Goal: Task Accomplishment & Management: Manage account settings

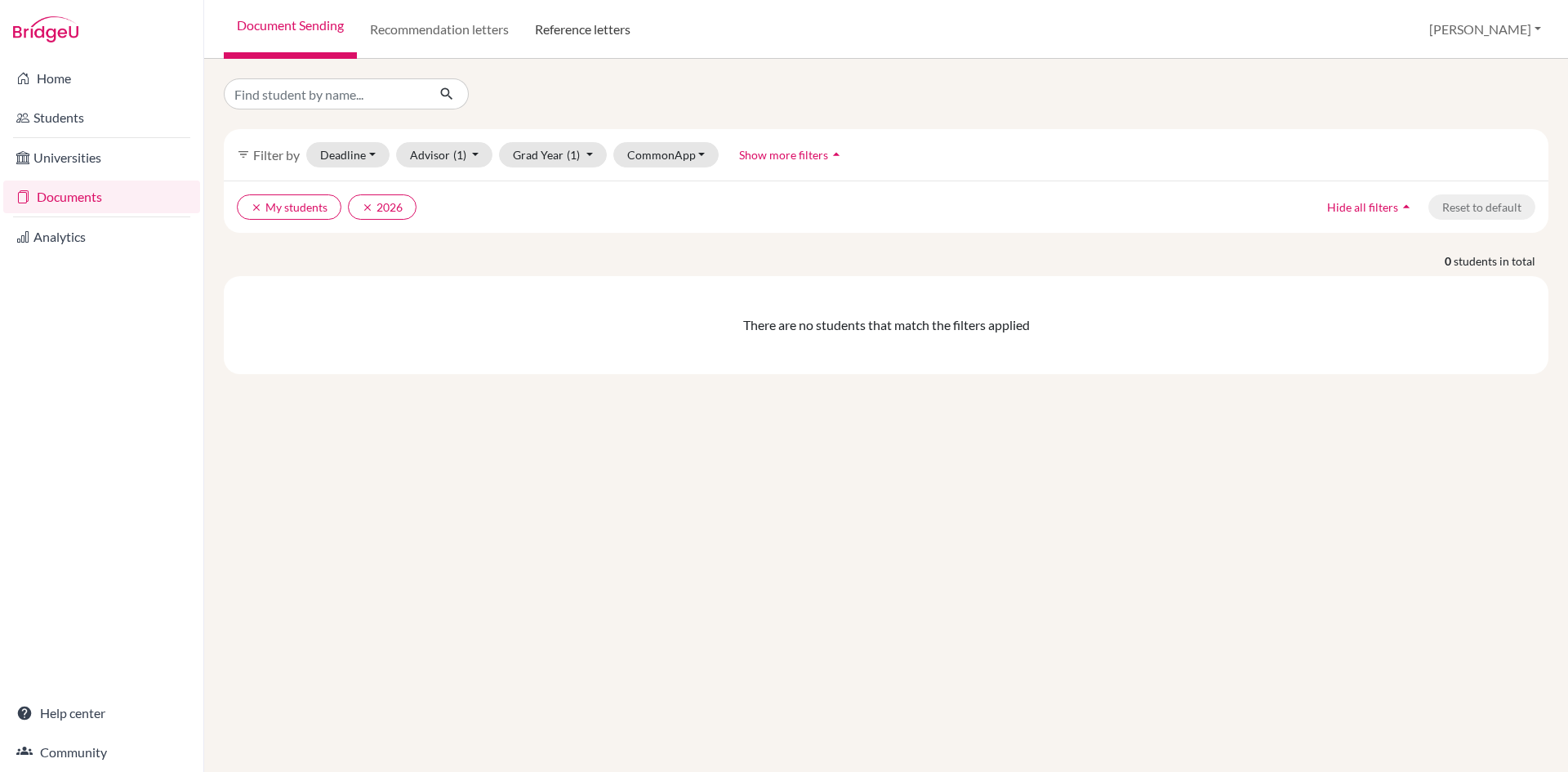
click at [573, 19] on link "Reference letters" at bounding box center [583, 29] width 122 height 59
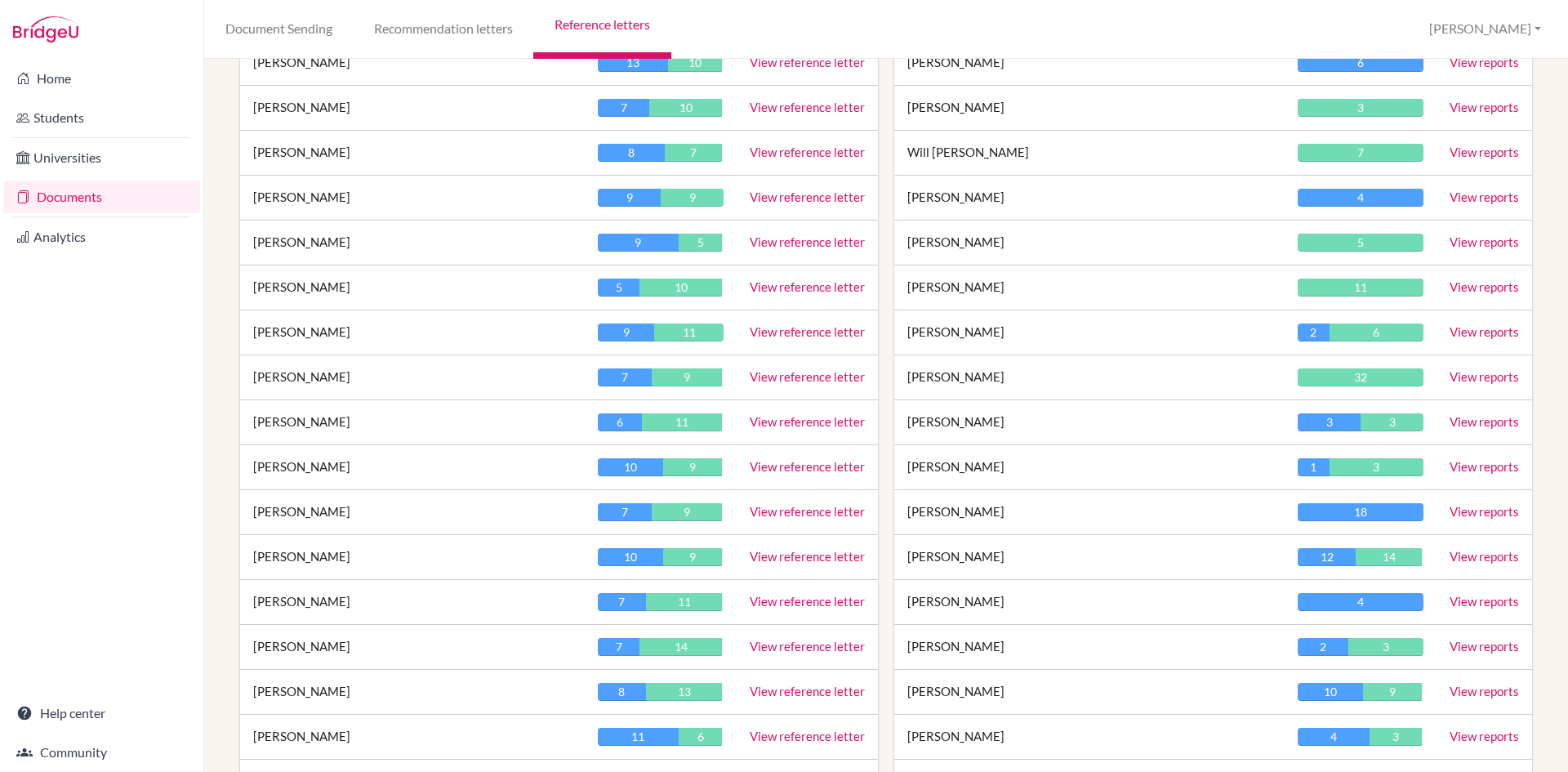
scroll to position [409, 0]
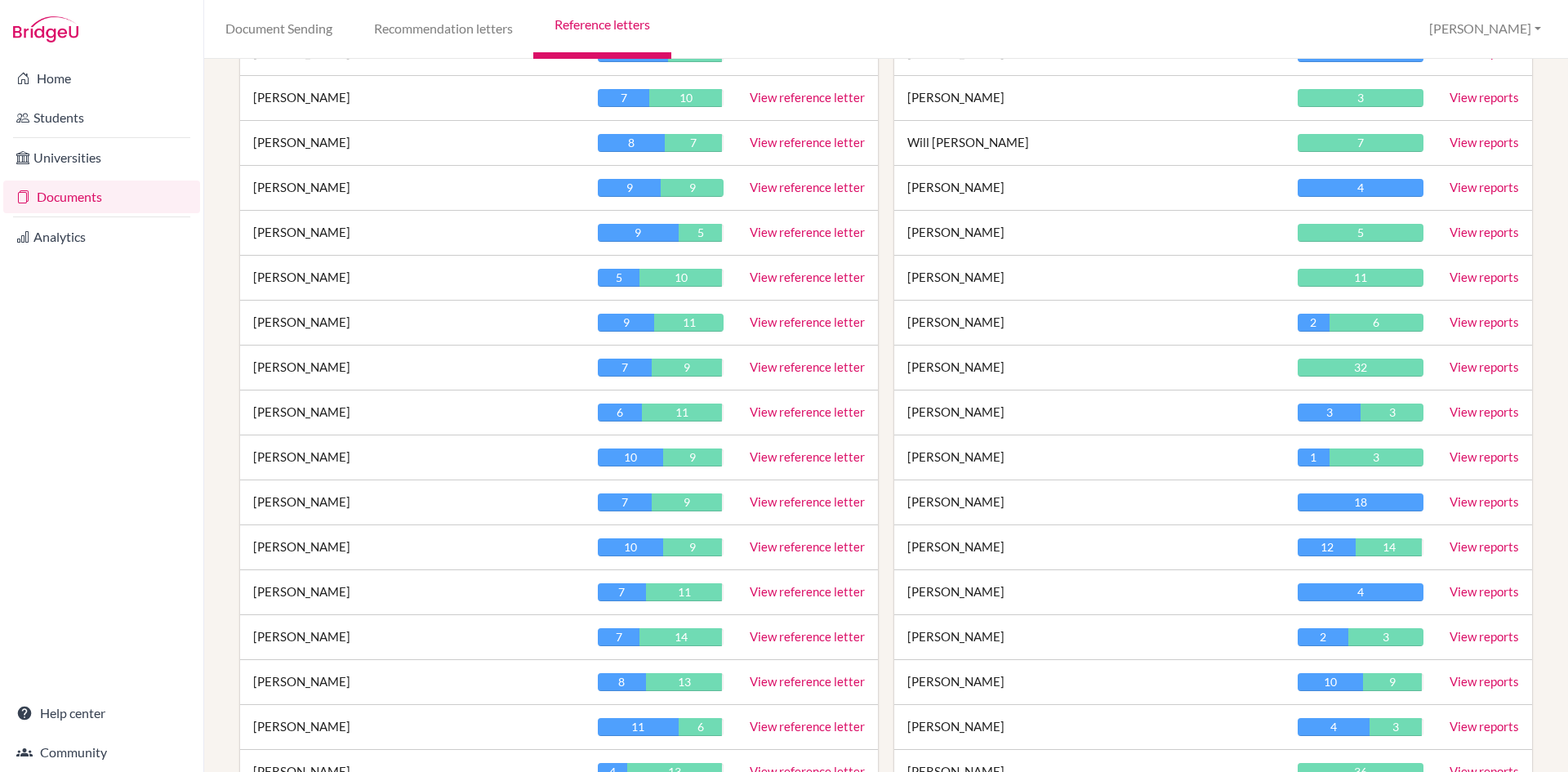
click at [773, 545] on link "View reference letter" at bounding box center [807, 546] width 115 height 15
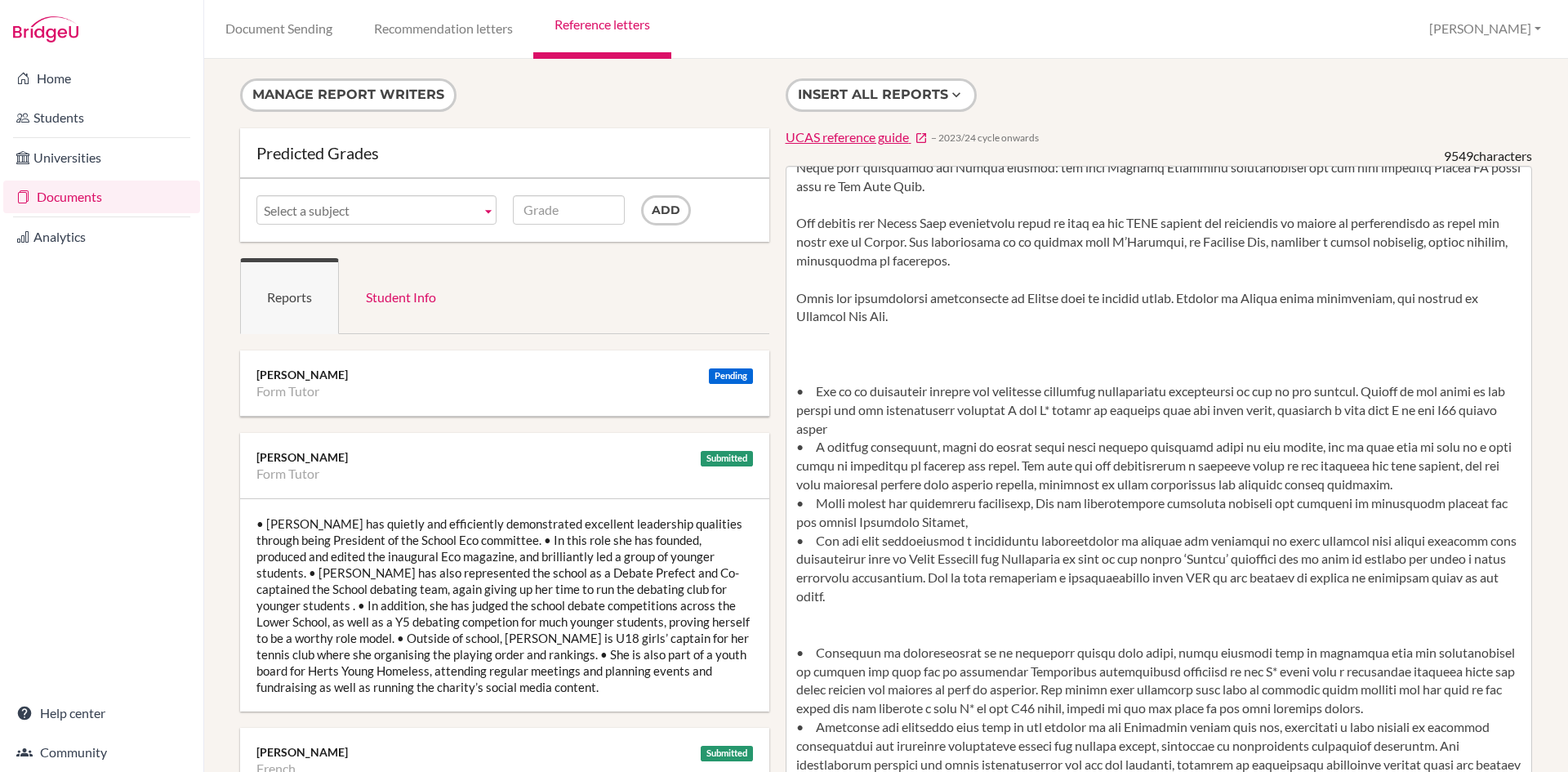
scroll to position [409, 0]
